Goal: Information Seeking & Learning: Learn about a topic

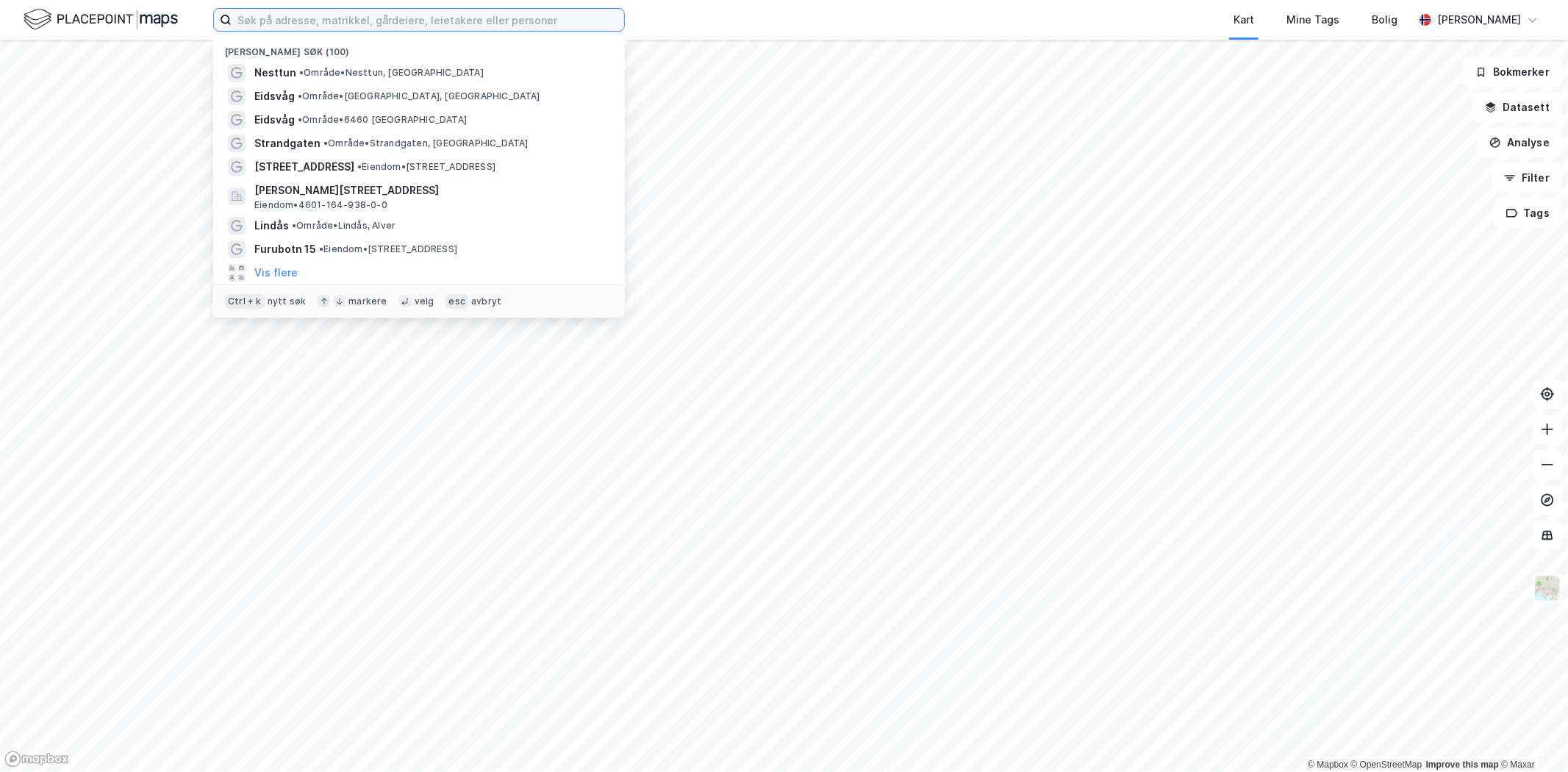
click at [302, 25] on input at bounding box center [428, 20] width 392 height 22
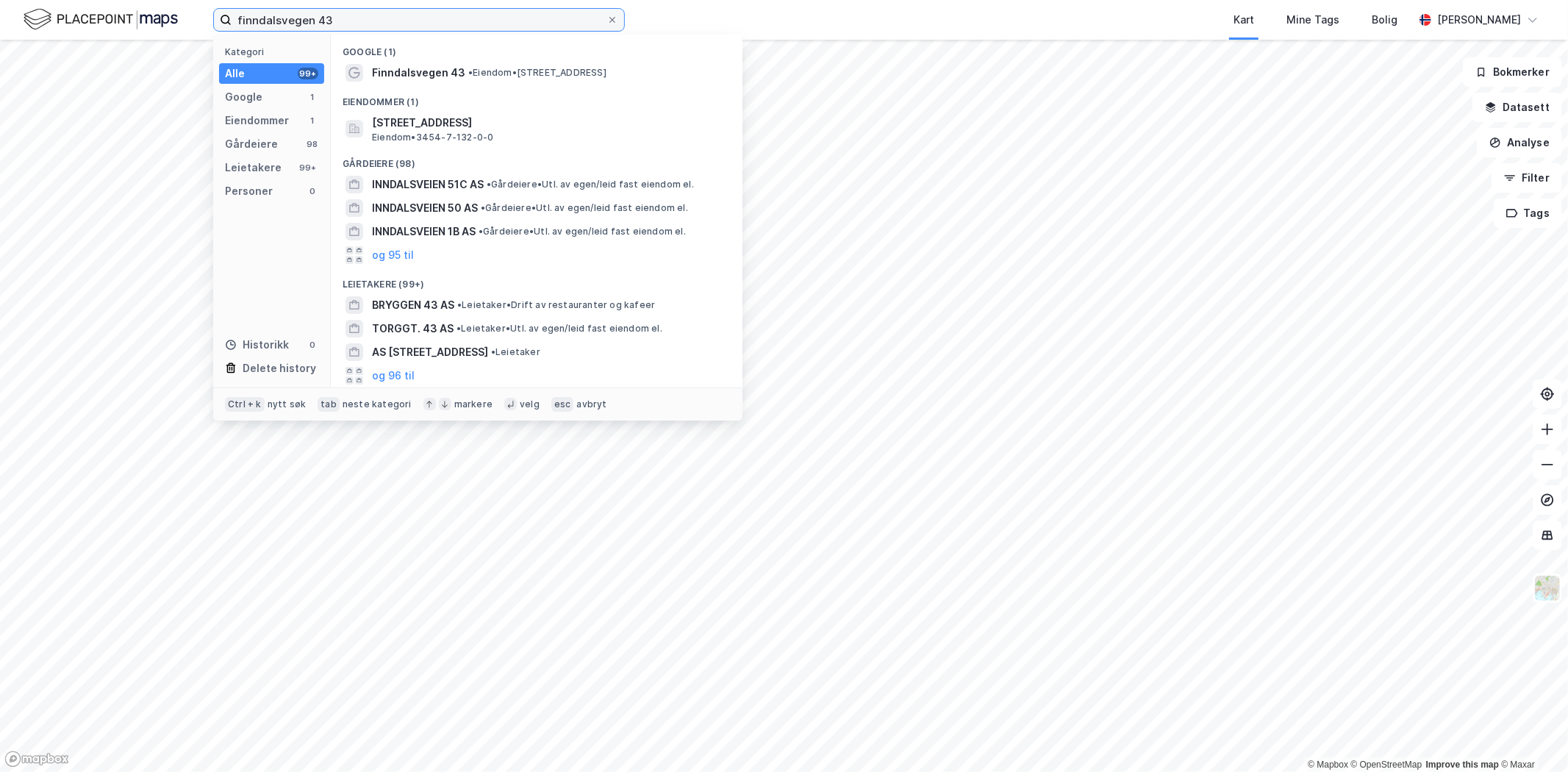
type input "finndalsvegen 43"
click at [377, 79] on span "Finndalsvegen 43" at bounding box center [418, 73] width 93 height 18
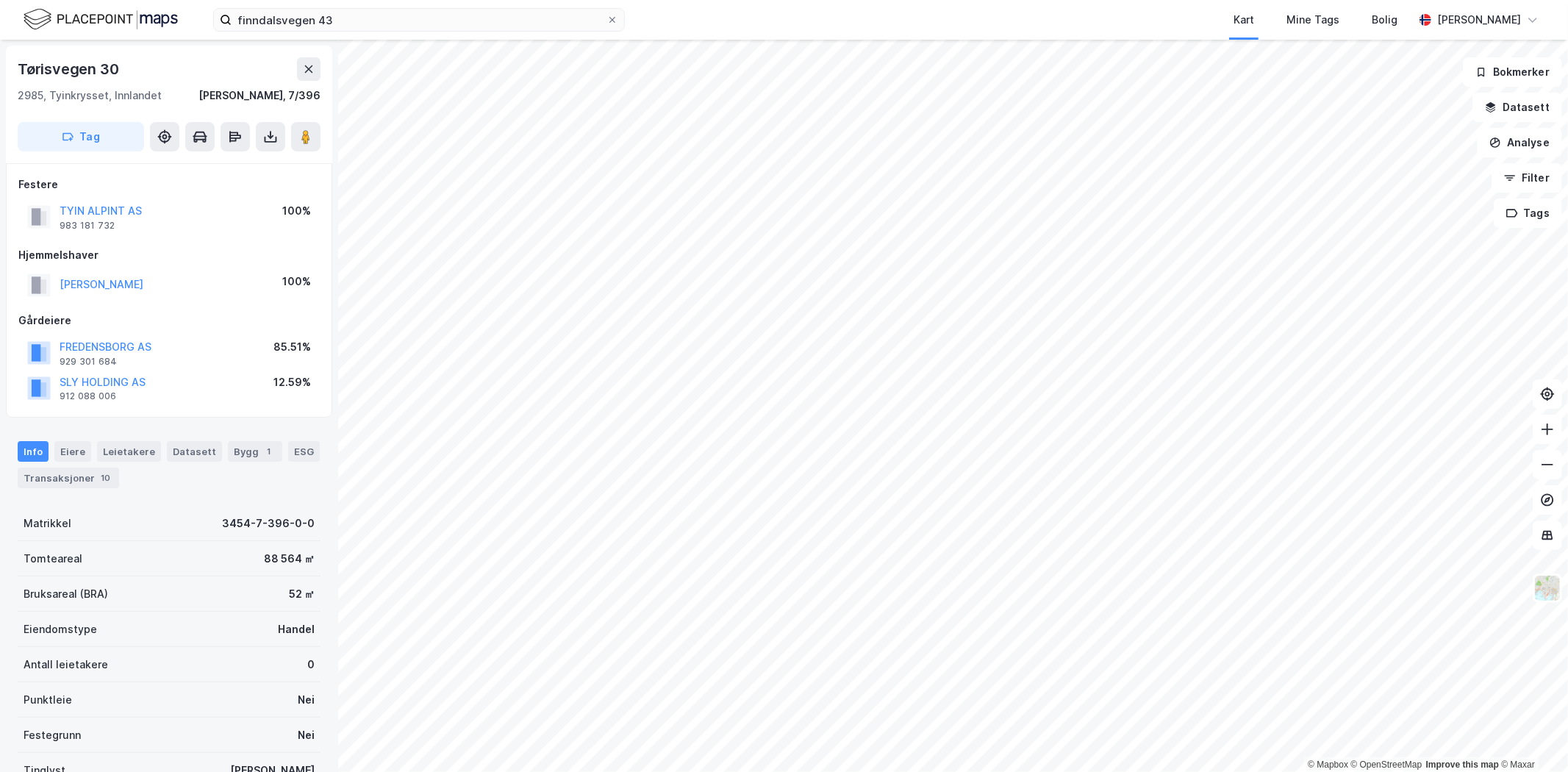
click at [888, 771] on html "finndalsvegen 43 Kart Mine Tags [PERSON_NAME] © Mapbox © OpenStreetMap Improve …" at bounding box center [784, 386] width 1568 height 772
